Goal: Contribute content: Contribute content

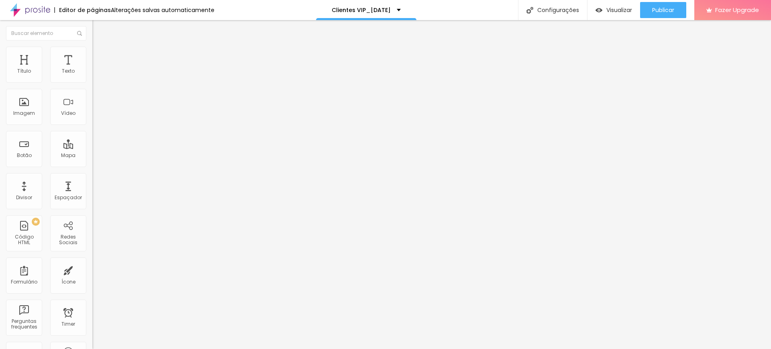
click at [92, 69] on span "Adicionar imagem" at bounding box center [118, 65] width 52 height 7
click at [92, 126] on span "Original" at bounding box center [101, 122] width 19 height 7
click at [92, 135] on span "Padrão" at bounding box center [101, 132] width 18 height 7
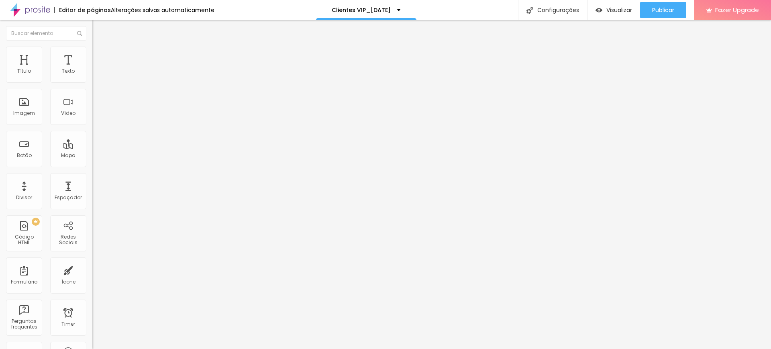
click at [92, 131] on span "Cinema" at bounding box center [102, 127] width 20 height 7
click at [92, 69] on span "Adicionar imagem" at bounding box center [118, 65] width 52 height 7
click at [92, 126] on span "Original" at bounding box center [101, 122] width 19 height 7
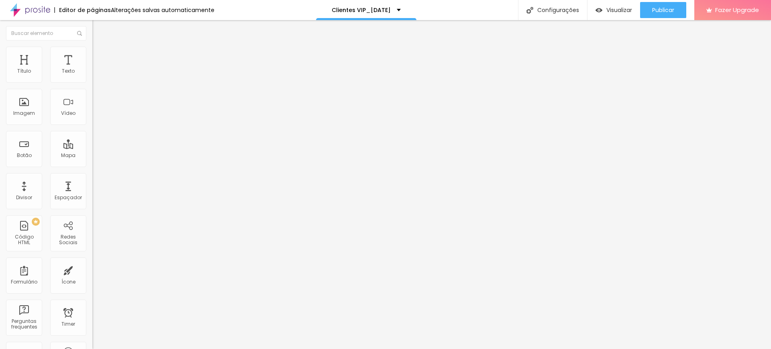
click at [92, 130] on div "Cinema 16:9" at bounding box center [138, 127] width 92 height 5
click at [92, 138] on span "Padrão" at bounding box center [101, 134] width 18 height 7
click at [27, 124] on div "Imagem" at bounding box center [24, 107] width 36 height 36
click at [92, 69] on span "Trocar imagem" at bounding box center [114, 65] width 44 height 7
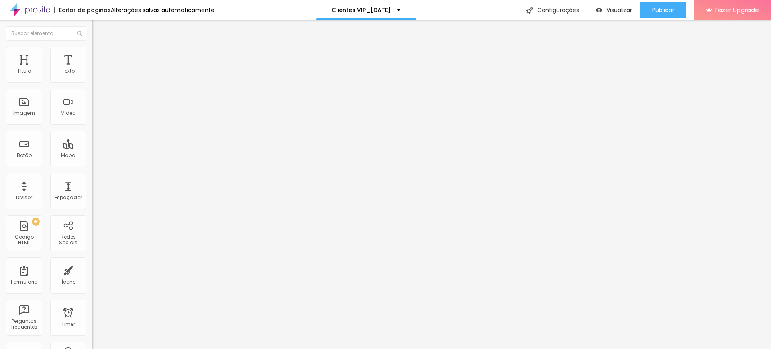
click at [92, 69] on span "Adicionar imagem" at bounding box center [118, 65] width 52 height 7
click at [31, 102] on div "Imagem" at bounding box center [24, 107] width 36 height 36
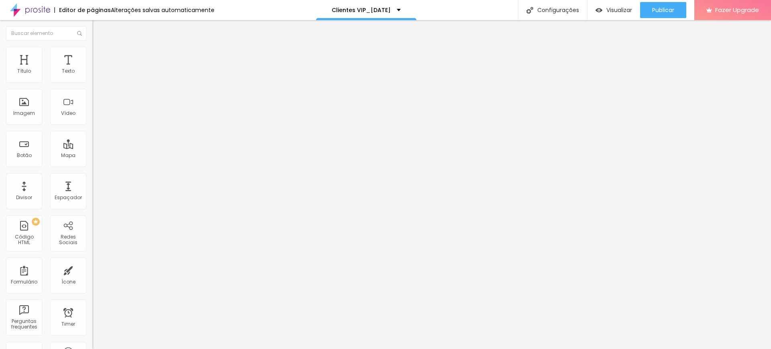
click at [92, 69] on span "Adicionar imagem" at bounding box center [118, 65] width 52 height 7
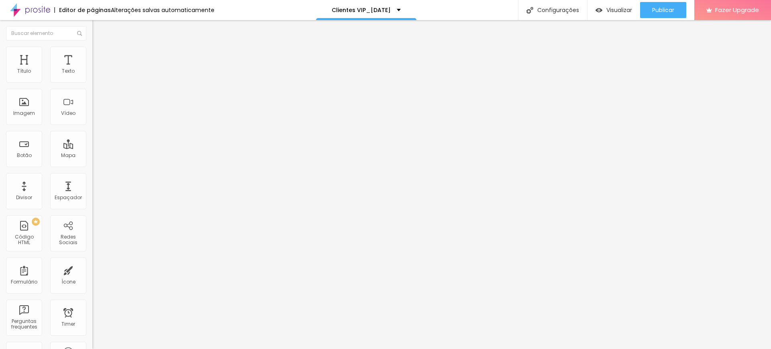
click at [92, 179] on img at bounding box center [94, 177] width 4 height 4
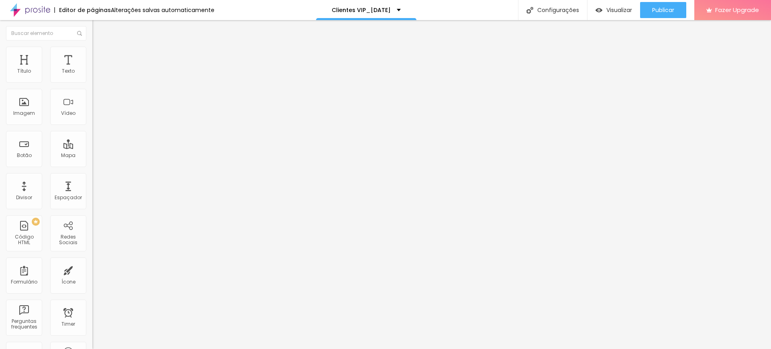
click at [92, 175] on div at bounding box center [138, 175] width 92 height 0
click at [100, 55] on span "Estilo" at bounding box center [106, 52] width 12 height 7
drag, startPoint x: 18, startPoint y: 99, endPoint x: 19, endPoint y: 108, distance: 9.3
click at [92, 176] on div at bounding box center [138, 179] width 92 height 7
type input "8"
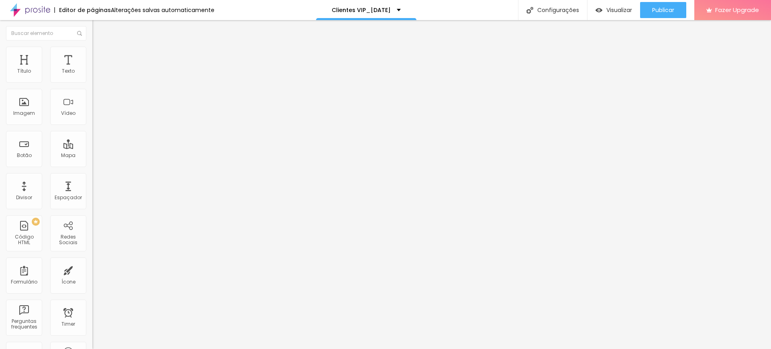
type input "8"
type input "46"
type input "97"
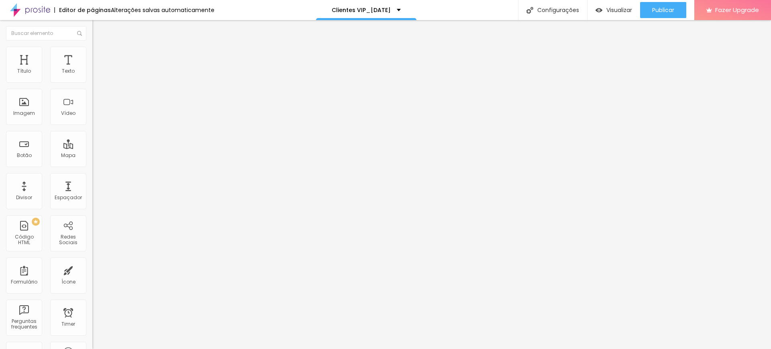
type input "123"
type input "133"
type input "137"
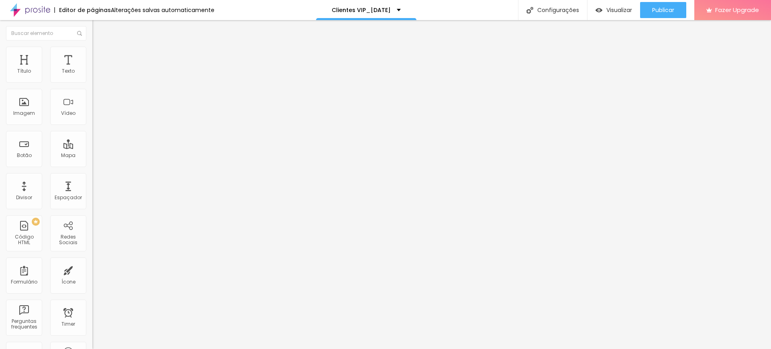
type input "137"
type input "138"
type input "145"
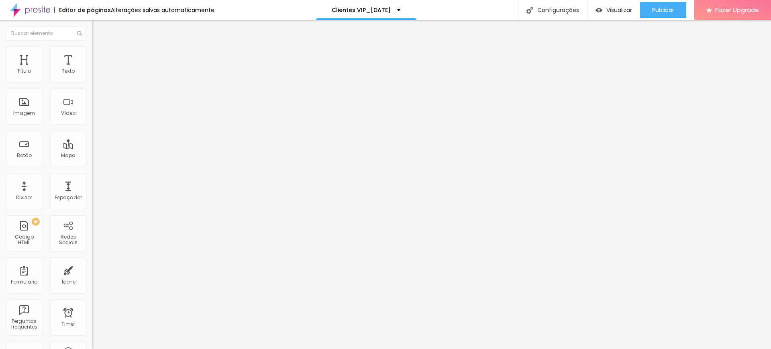
type input "151"
type input "163"
type input "166"
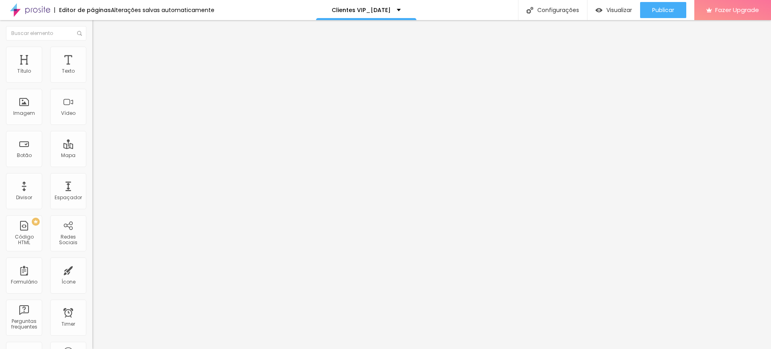
type input "166"
type input "171"
type input "173"
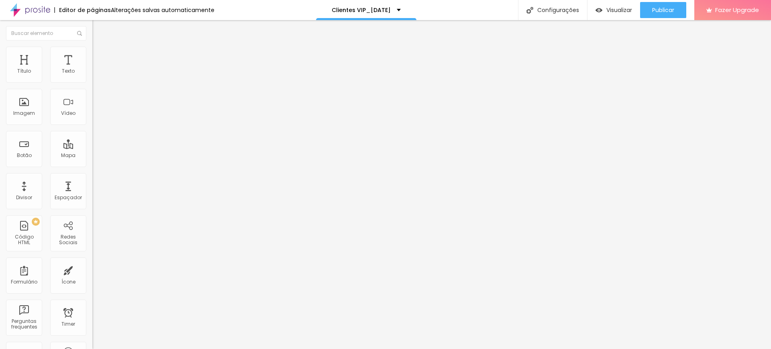
type input "161"
type input "155"
type input "135"
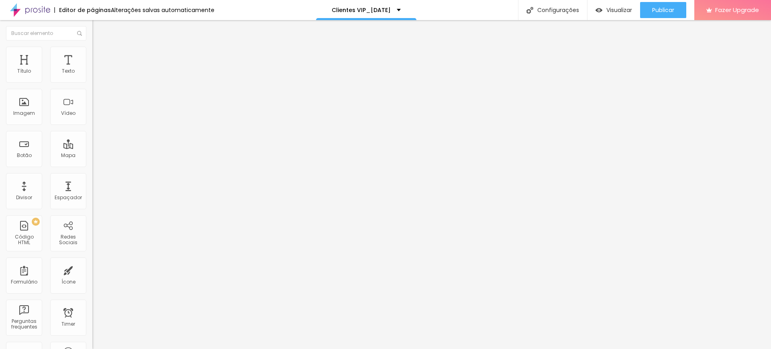
type input "135"
type input "117"
type input "102"
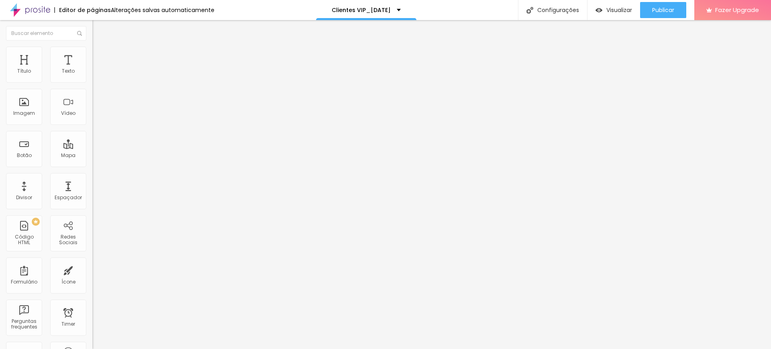
type input "91"
type input "74"
type input "67"
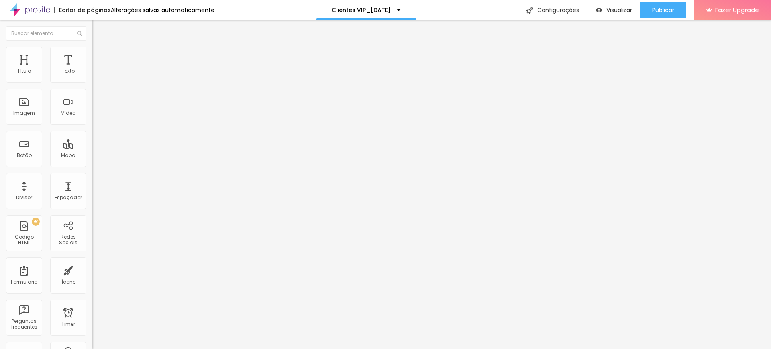
type input "67"
type input "61"
type input "49"
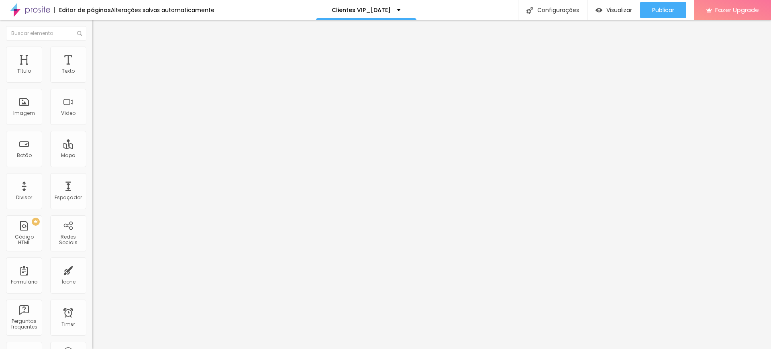
type input "43"
type input "35"
type input "26"
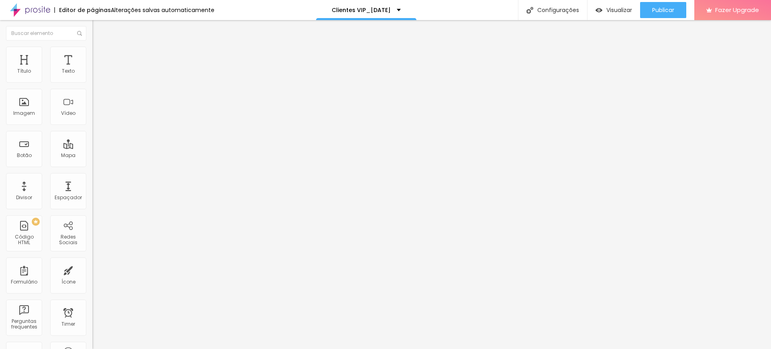
type input "26"
type input "8"
type input "0"
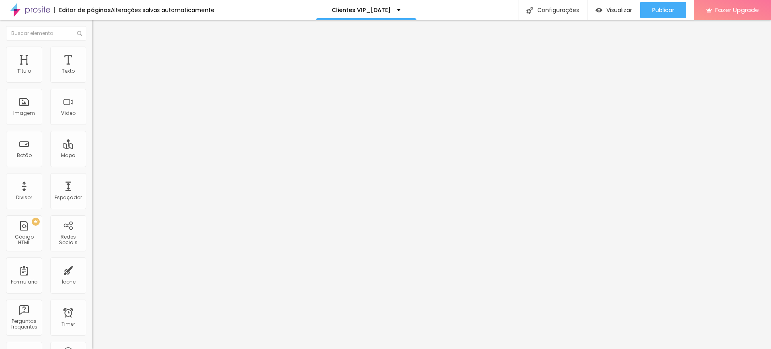
drag, startPoint x: 18, startPoint y: 103, endPoint x: 1, endPoint y: 102, distance: 17.3
click at [92, 176] on input "range" at bounding box center [118, 179] width 52 height 6
type input "95"
type input "90"
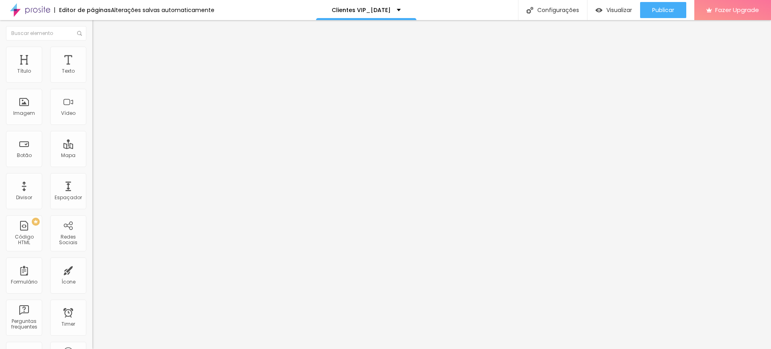
type input "90"
type input "85"
type input "80"
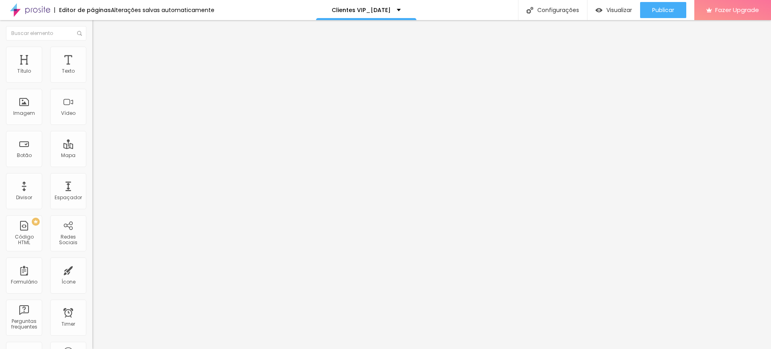
type input "65"
type input "60"
type input "50"
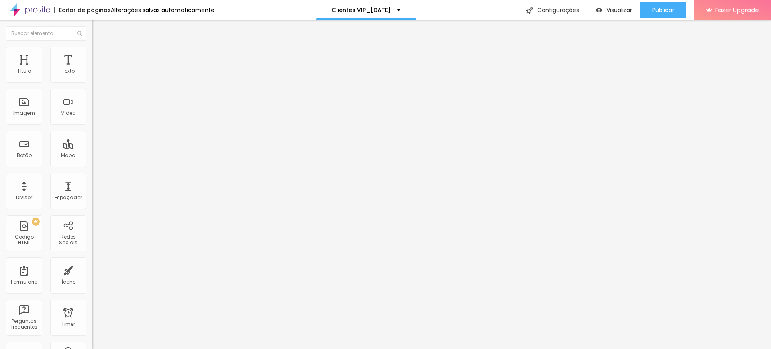
type input "50"
type input "45"
type input "40"
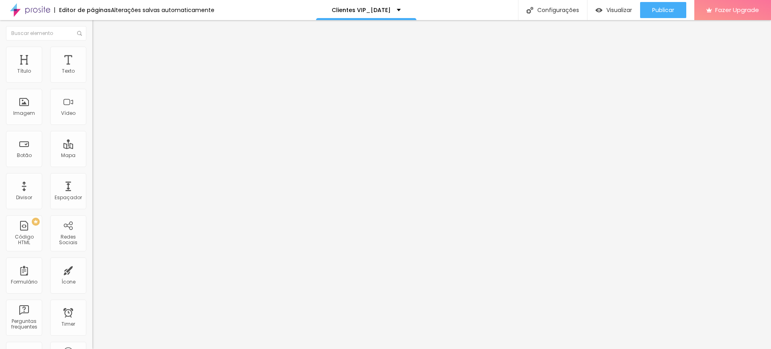
type input "35"
type input "25"
type input "20"
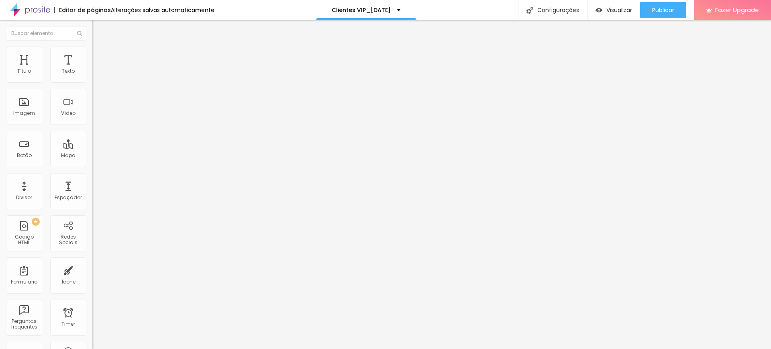
type input "20"
type input "15"
type input "10"
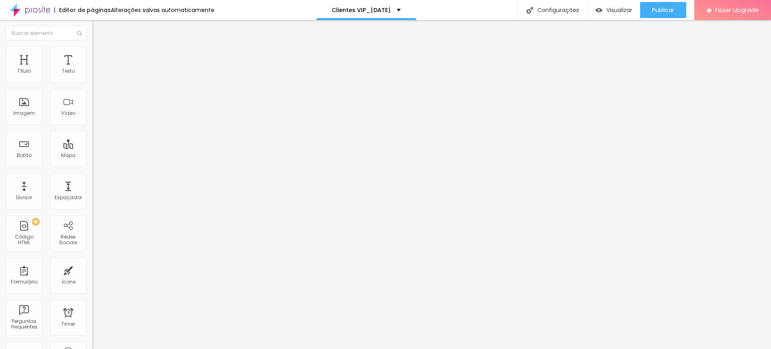
type input "15"
type input "20"
type input "25"
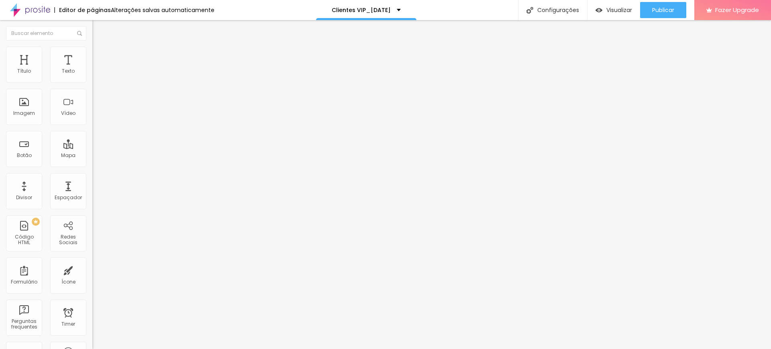
type input "25"
type input "30"
type input "35"
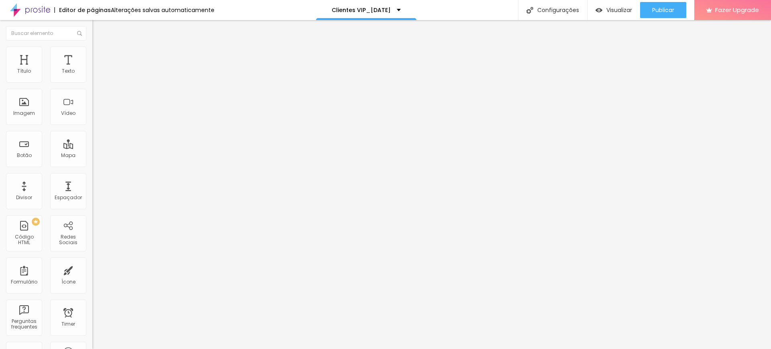
type input "40"
type input "50"
type input "55"
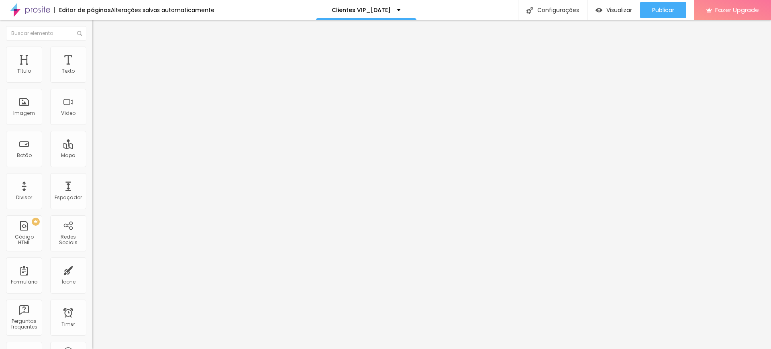
type input "55"
type input "75"
type input "80"
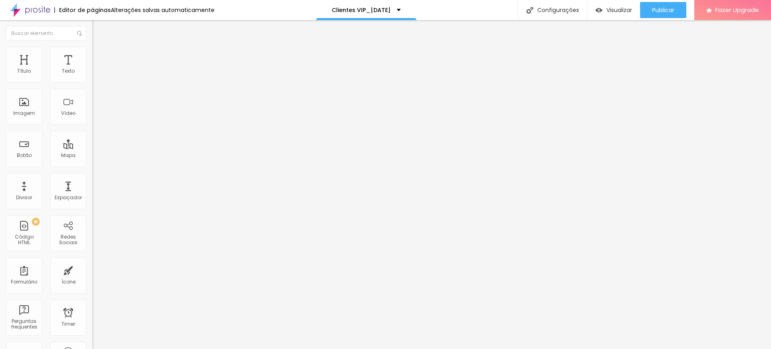
type input "85"
type input "90"
type input "95"
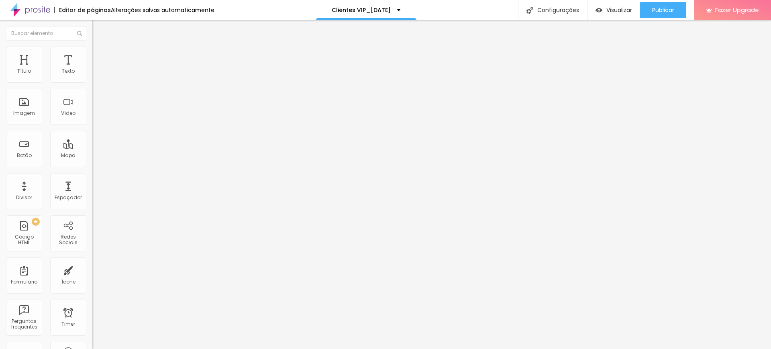
type input "95"
type input "100"
drag, startPoint x: 84, startPoint y: 85, endPoint x: 101, endPoint y: 90, distance: 17.3
click at [101, 82] on input "range" at bounding box center [118, 79] width 52 height 6
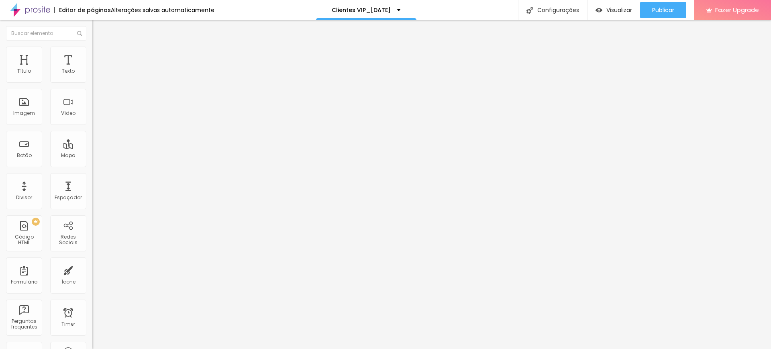
click at [100, 59] on span "Avançado" at bounding box center [113, 60] width 27 height 7
type input "13"
type input "22"
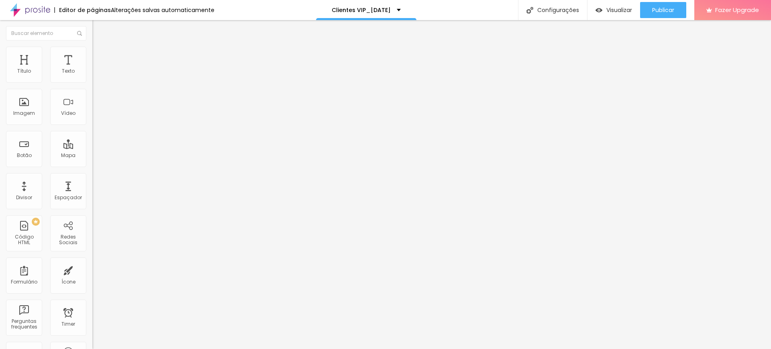
type input "36"
type input "37"
type input "39"
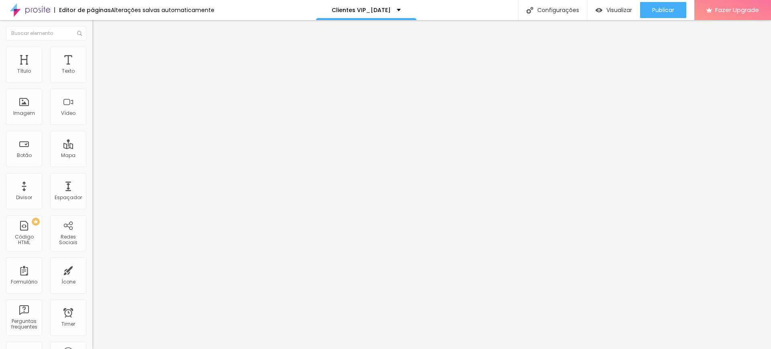
type input "39"
type input "40"
type input "41"
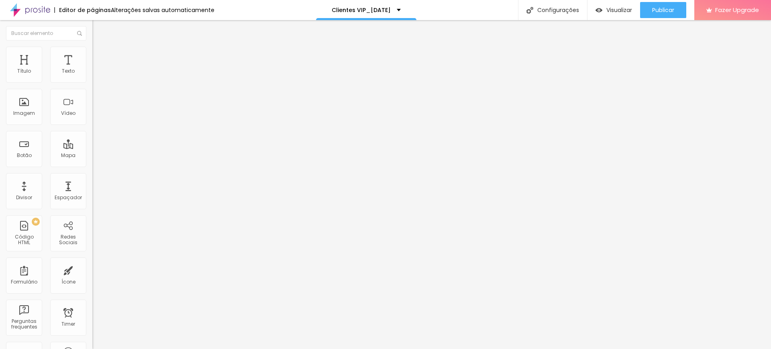
type input "42"
type input "43"
type input "44"
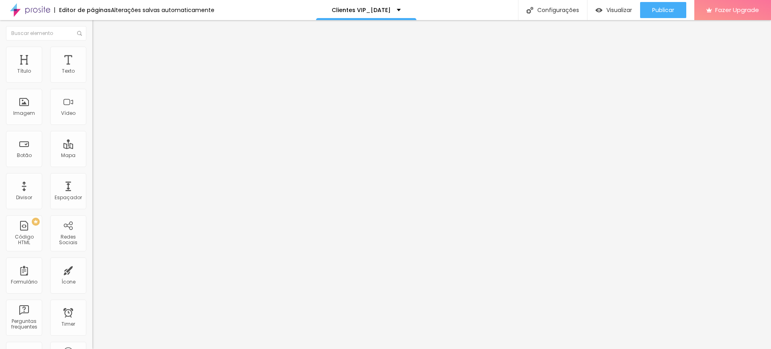
type input "44"
type input "43"
type input "35"
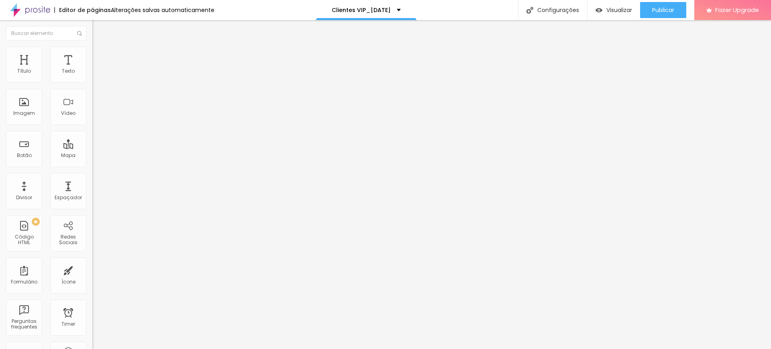
type input "30"
type input "22"
type input "16"
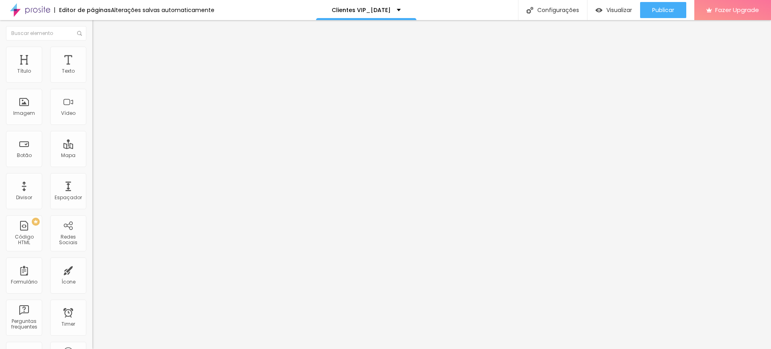
type input "16"
type input "12"
type input "11"
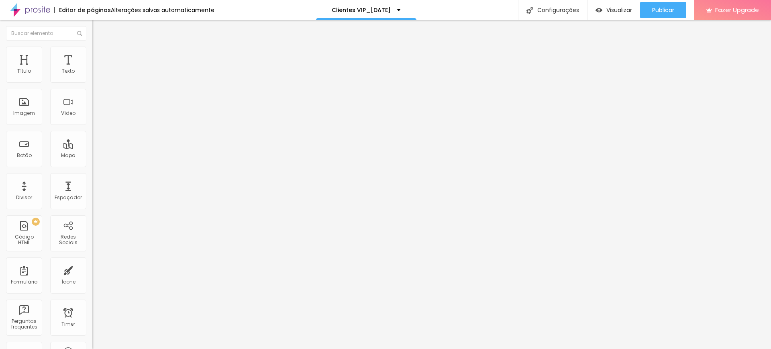
type input "6"
type input "5"
type input "2"
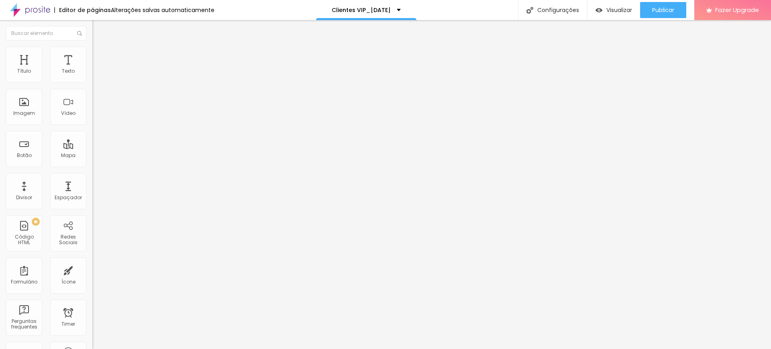
type input "2"
type input "1"
type input "0"
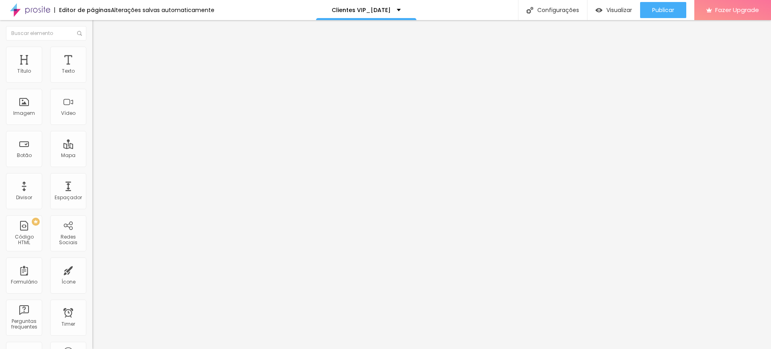
drag, startPoint x: 23, startPoint y: 94, endPoint x: 16, endPoint y: 95, distance: 7.3
type input "0"
click at [92, 269] on input "range" at bounding box center [118, 272] width 52 height 6
type input "3"
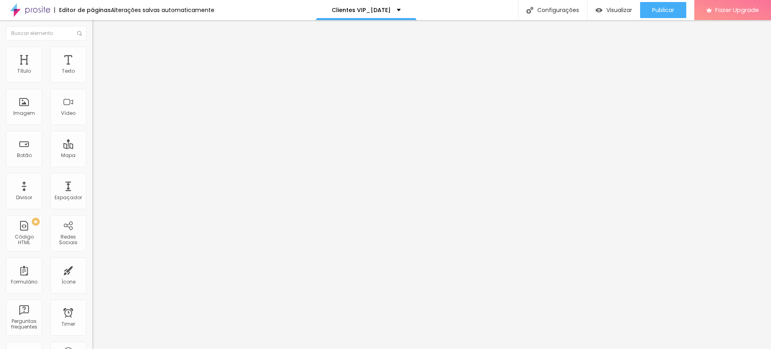
type input "0"
drag, startPoint x: 21, startPoint y: 79, endPoint x: 12, endPoint y: 80, distance: 8.9
type input "0"
click at [92, 156] on input "range" at bounding box center [118, 159] width 52 height 6
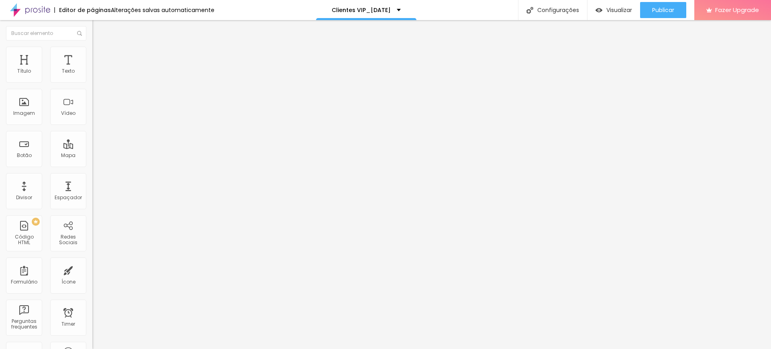
click at [92, 55] on img at bounding box center [95, 58] width 7 height 7
type input "7"
type input "4"
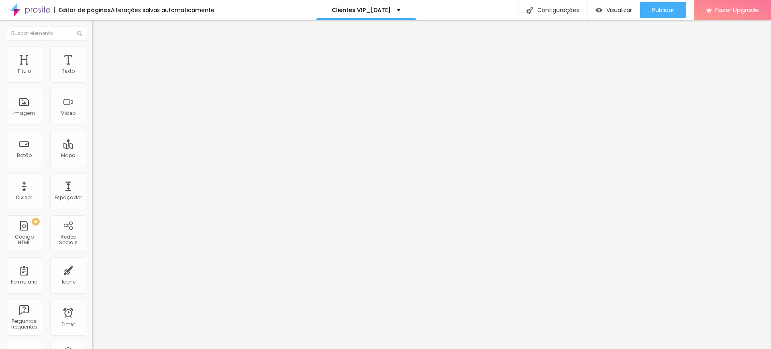
type input "2"
type input "1"
type input "0"
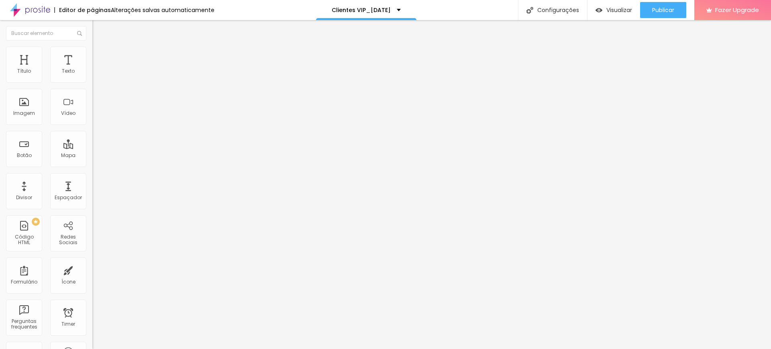
type input "0"
drag, startPoint x: 22, startPoint y: 78, endPoint x: 25, endPoint y: 98, distance: 19.9
type input "0"
click at [92, 156] on input "range" at bounding box center [118, 159] width 52 height 6
type input "7"
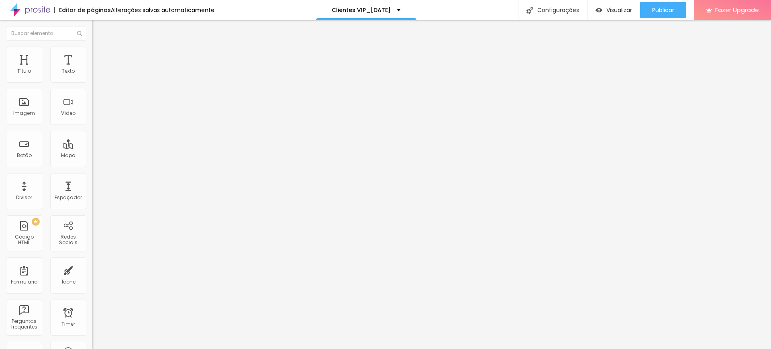
type input "7"
type input "2"
type input "0"
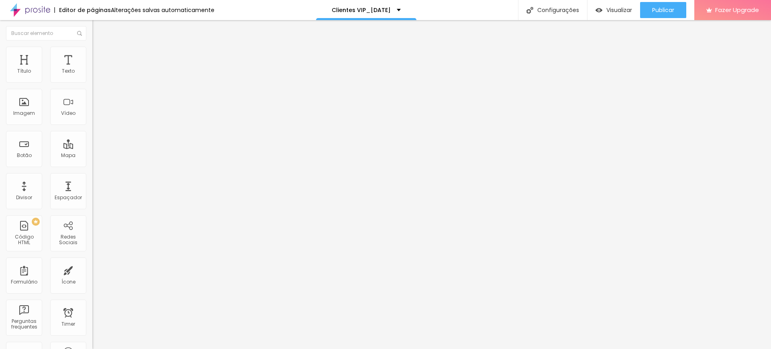
drag, startPoint x: 22, startPoint y: 94, endPoint x: 3, endPoint y: 94, distance: 19.3
type input "0"
click at [92, 269] on input "range" at bounding box center [118, 272] width 52 height 6
click at [92, 55] on img at bounding box center [95, 58] width 7 height 7
type input "7"
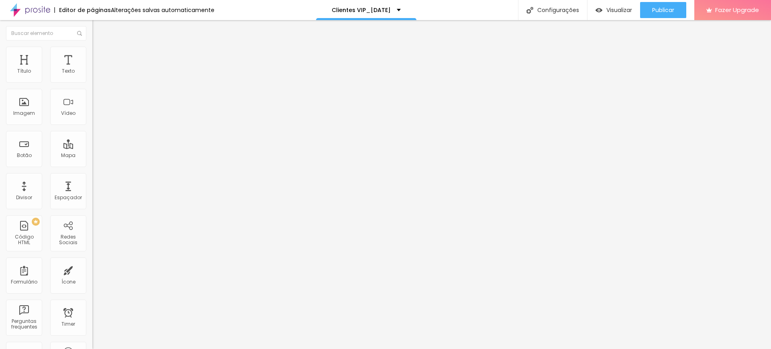
type input "7"
type input "5"
type input "0"
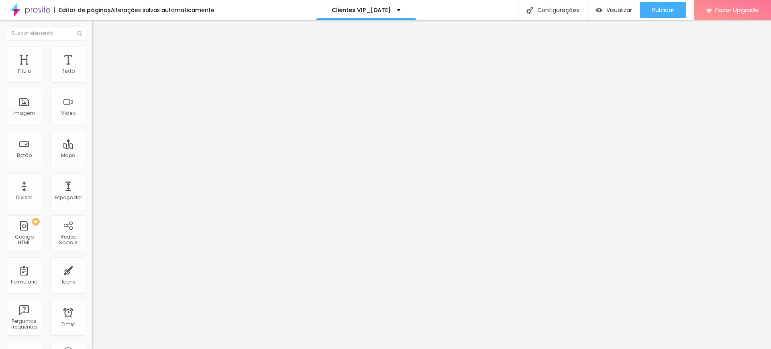
drag, startPoint x: 24, startPoint y: 93, endPoint x: 10, endPoint y: 85, distance: 15.6
type input "0"
click at [92, 269] on input "range" at bounding box center [118, 272] width 52 height 6
type input "8"
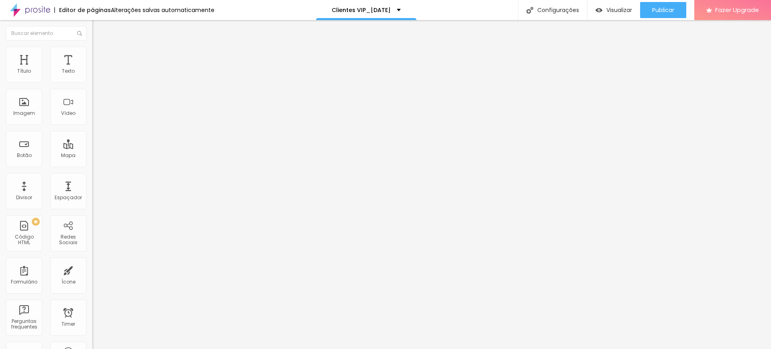
type input "0"
drag, startPoint x: 18, startPoint y: 78, endPoint x: 0, endPoint y: 78, distance: 18.5
type input "0"
click at [92, 156] on input "range" at bounding box center [118, 159] width 52 height 6
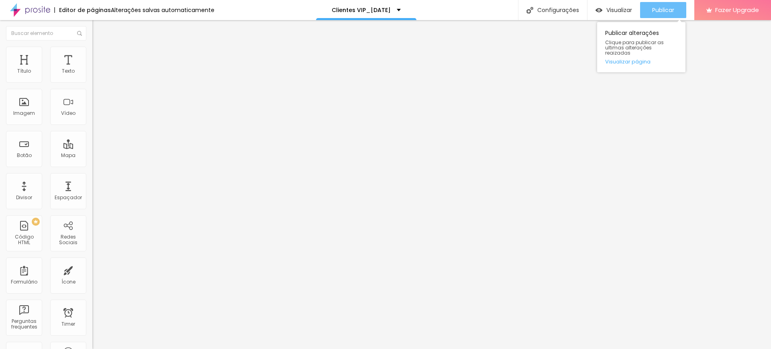
click at [666, 10] on span "Publicar" at bounding box center [663, 10] width 22 height 6
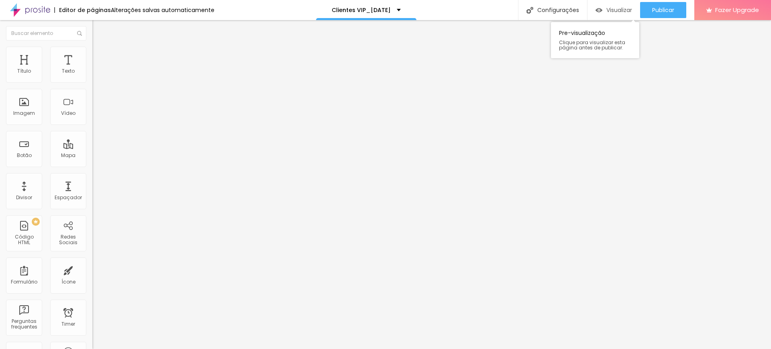
click at [618, 4] on div "Visualizar" at bounding box center [614, 10] width 37 height 16
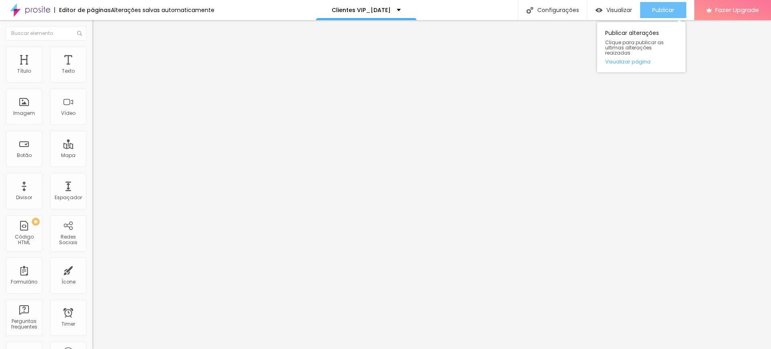
click at [661, 10] on span "Publicar" at bounding box center [663, 10] width 22 height 6
click at [672, 11] on span "Publicar" at bounding box center [663, 10] width 22 height 6
